Goal: Information Seeking & Learning: Check status

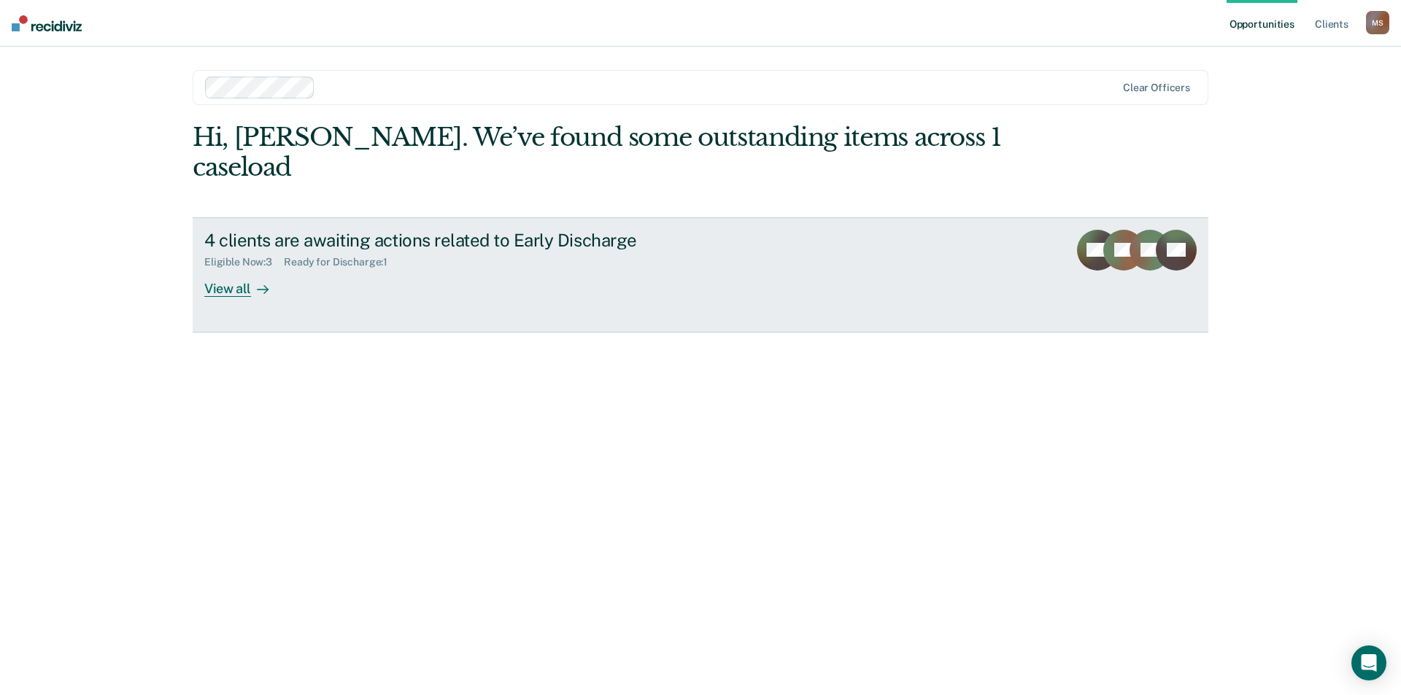
click at [239, 268] on div "View all" at bounding box center [245, 282] width 82 height 28
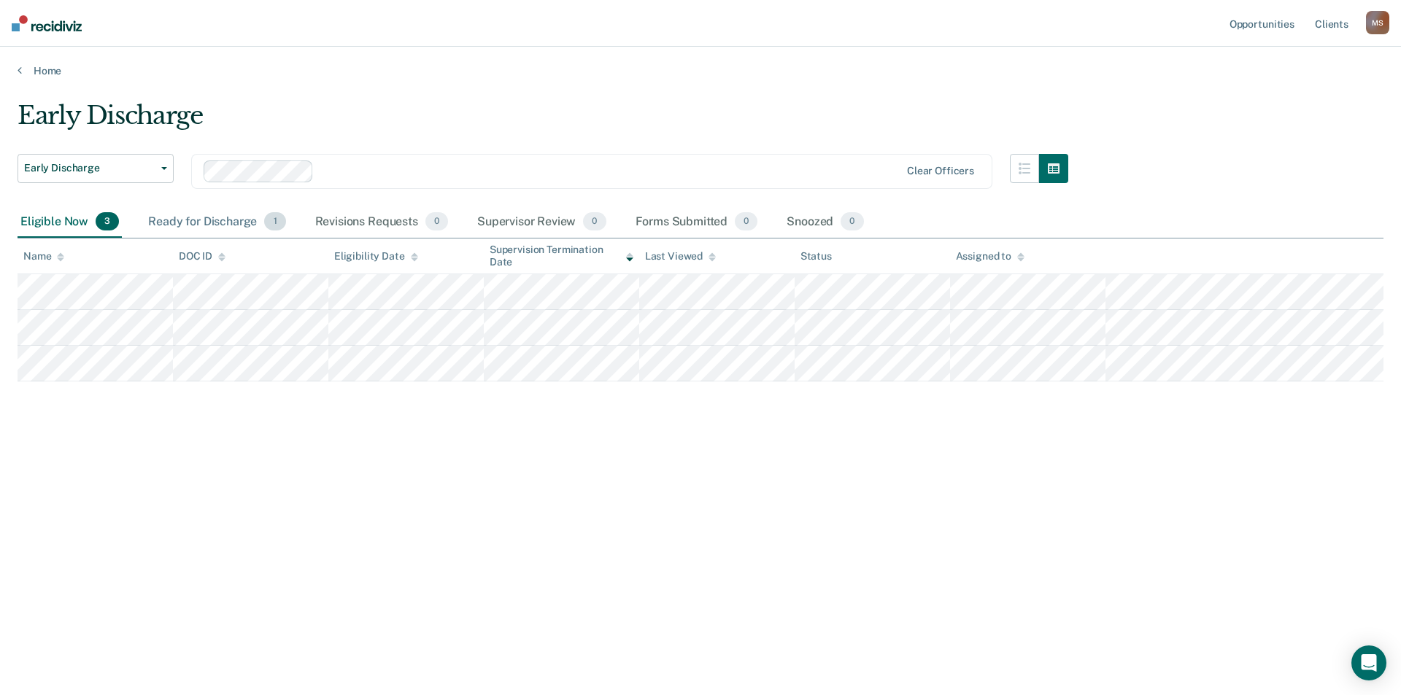
click at [209, 223] on div "Ready for Discharge 1" at bounding box center [216, 222] width 143 height 32
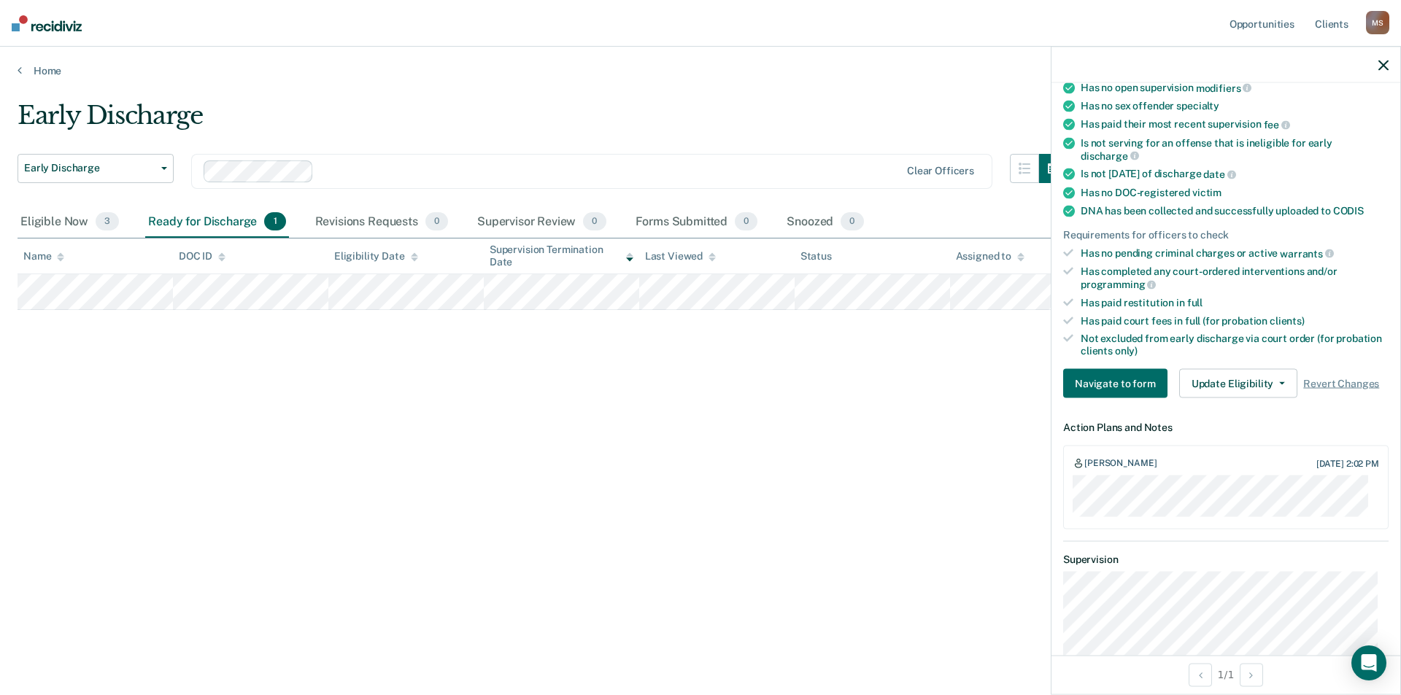
scroll to position [292, 0]
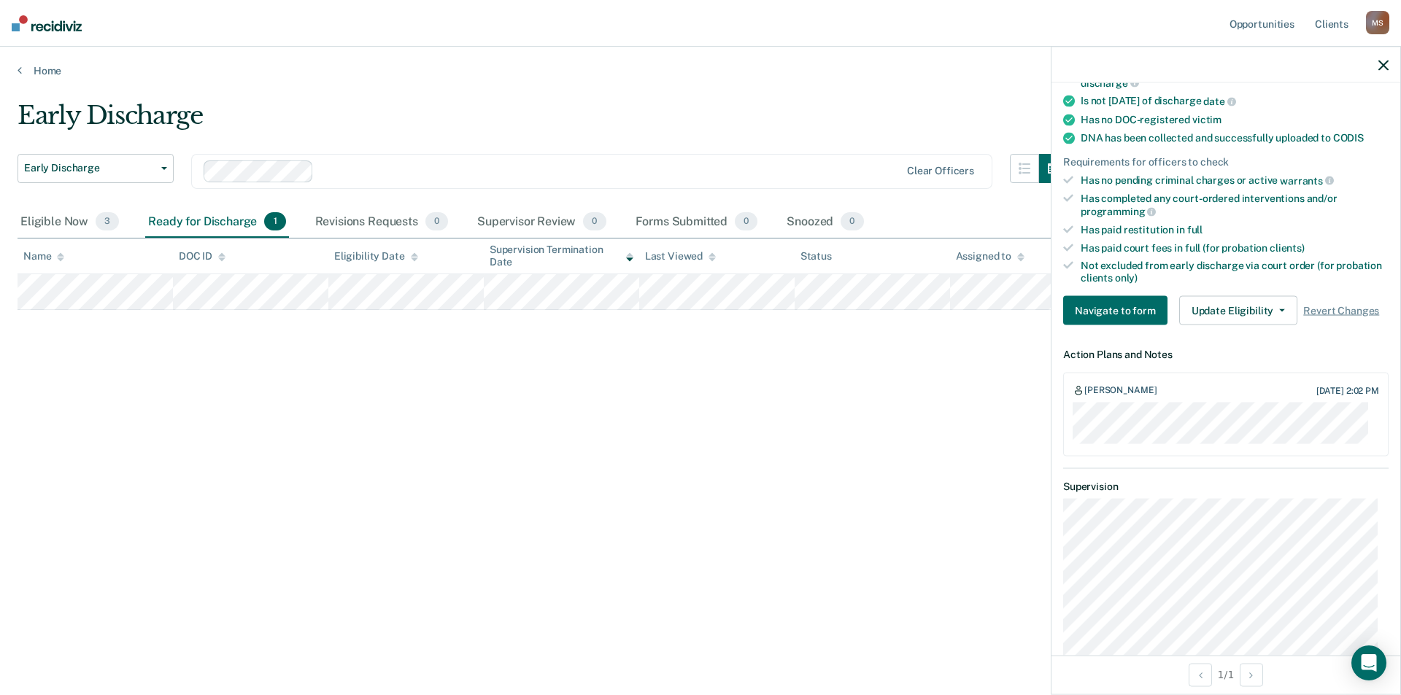
click at [1387, 64] on icon "button" at bounding box center [1383, 65] width 10 height 10
